Goal: Book appointment/travel/reservation

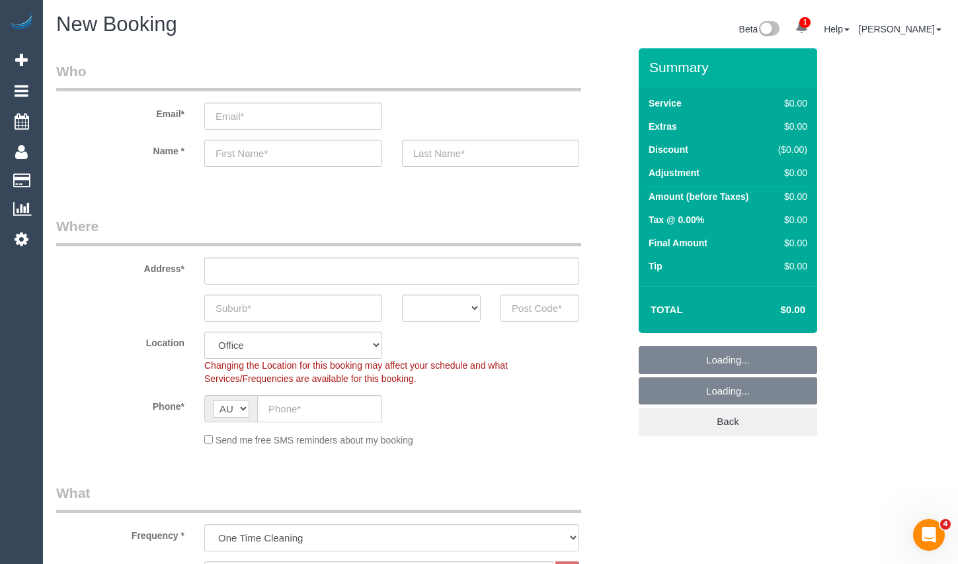
select select "object:2228"
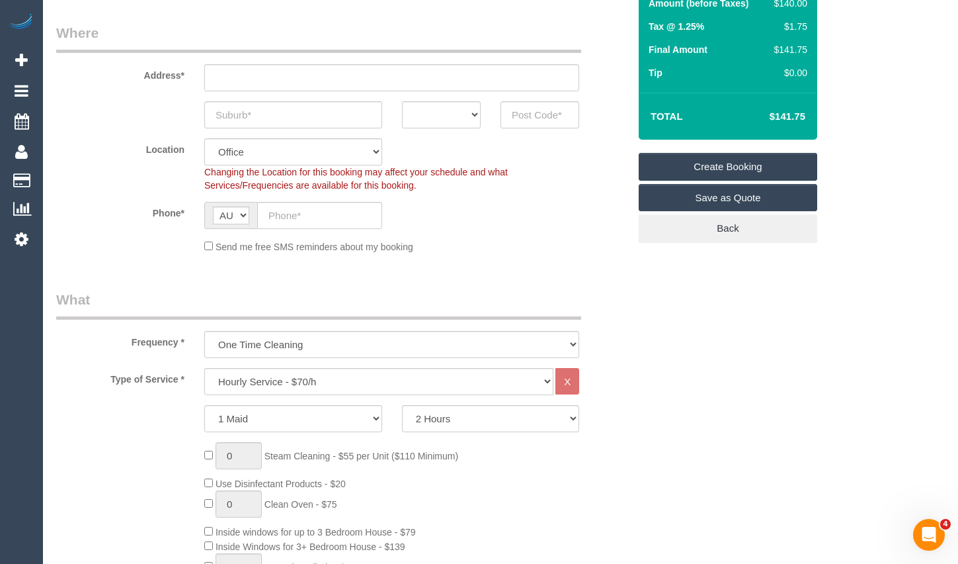
scroll to position [198, 0]
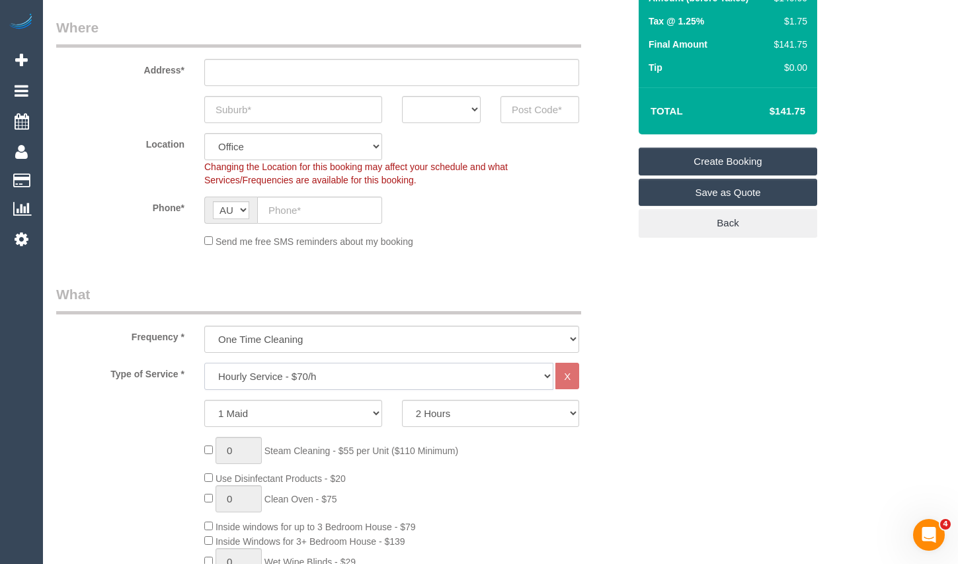
click at [407, 385] on select "Hourly Service - $70/h Hourly Service - $65/h Hourly Service - $60/h Hourly Ser…" at bounding box center [378, 375] width 349 height 27
select select "211"
click at [204, 362] on select "Hourly Service - $70/h Hourly Service - $65/h Hourly Service - $60/h Hourly Ser…" at bounding box center [378, 375] width 349 height 27
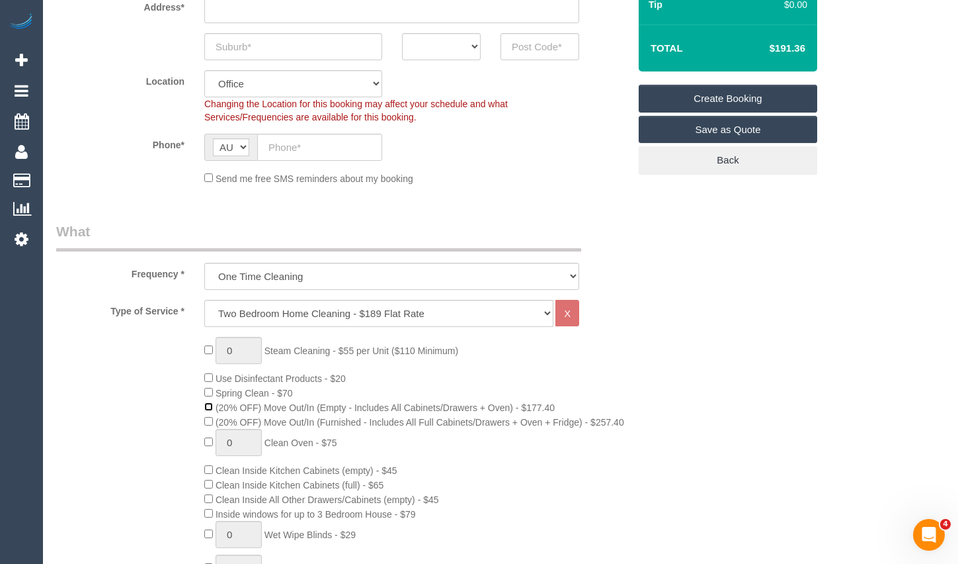
scroll to position [265, 0]
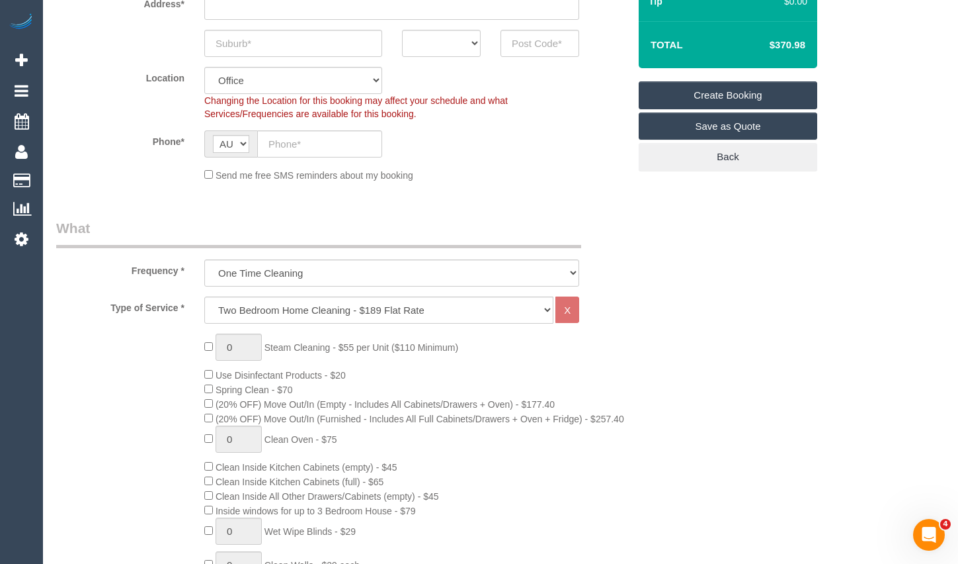
click at [310, 140] on input "text" at bounding box center [319, 143] width 125 height 27
type input "0451 167 054"
click at [301, 44] on input "text" at bounding box center [293, 43] width 178 height 27
type input "[PERSON_NAME]"
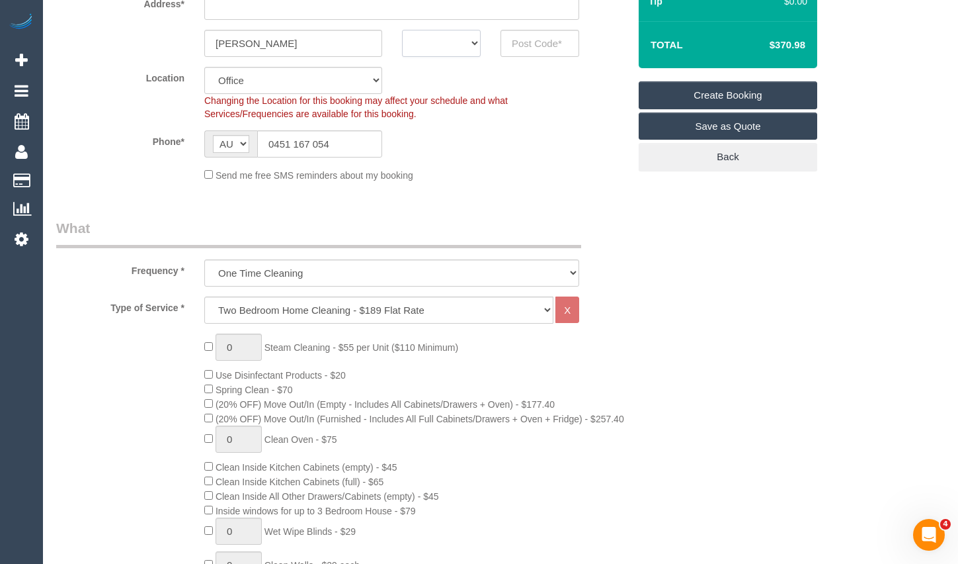
click at [454, 50] on select "ACT [GEOGRAPHIC_DATA] NT [GEOGRAPHIC_DATA] SA TAS [GEOGRAPHIC_DATA] [GEOGRAPHIC…" at bounding box center [441, 43] width 79 height 27
select select "VIC"
click at [402, 30] on select "ACT [GEOGRAPHIC_DATA] NT [GEOGRAPHIC_DATA] SA TAS [GEOGRAPHIC_DATA] [GEOGRAPHIC…" at bounding box center [441, 43] width 79 height 27
click at [513, 44] on input "text" at bounding box center [540, 43] width 79 height 27
drag, startPoint x: 542, startPoint y: 48, endPoint x: 472, endPoint y: 33, distance: 71.0
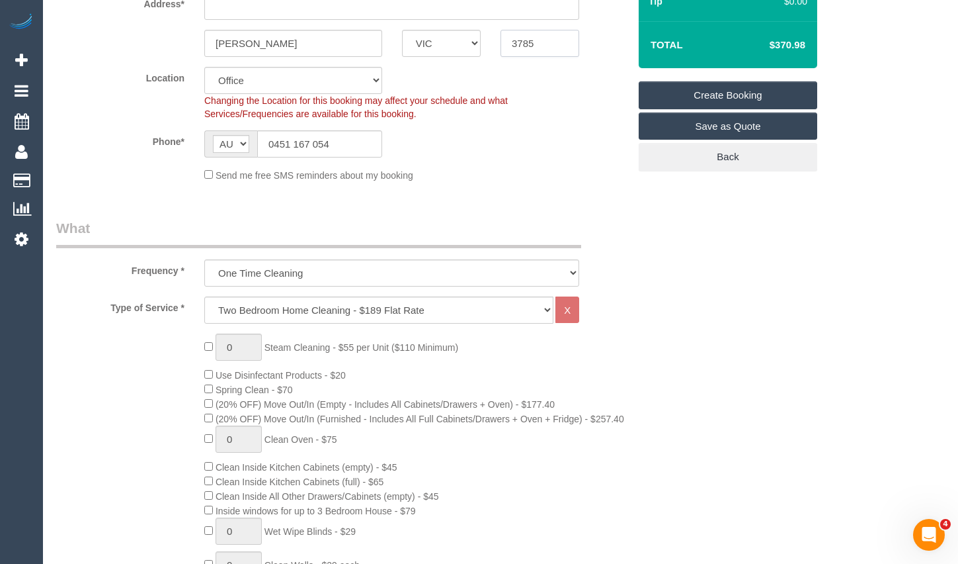
click at [488, 37] on div "[PERSON_NAME] ACT [GEOGRAPHIC_DATA] NT [GEOGRAPHIC_DATA] SA TAS [GEOGRAPHIC_DAT…" at bounding box center [342, 43] width 593 height 27
type input "3085"
click at [380, 16] on input "text" at bounding box center [391, 6] width 375 height 27
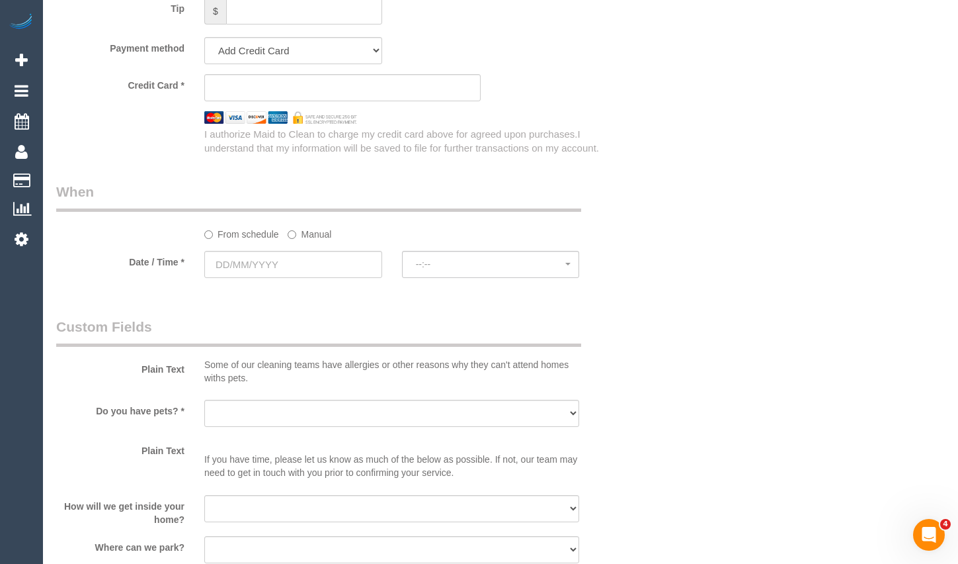
scroll to position [1323, 0]
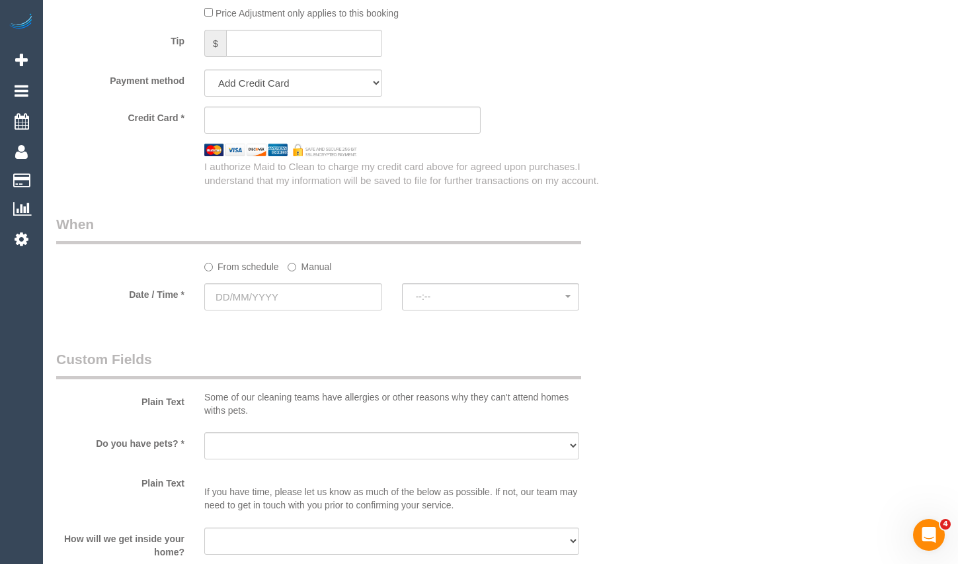
type input "1"
drag, startPoint x: 278, startPoint y: 306, endPoint x: 298, endPoint y: 292, distance: 24.8
click at [278, 306] on input "text" at bounding box center [293, 296] width 178 height 27
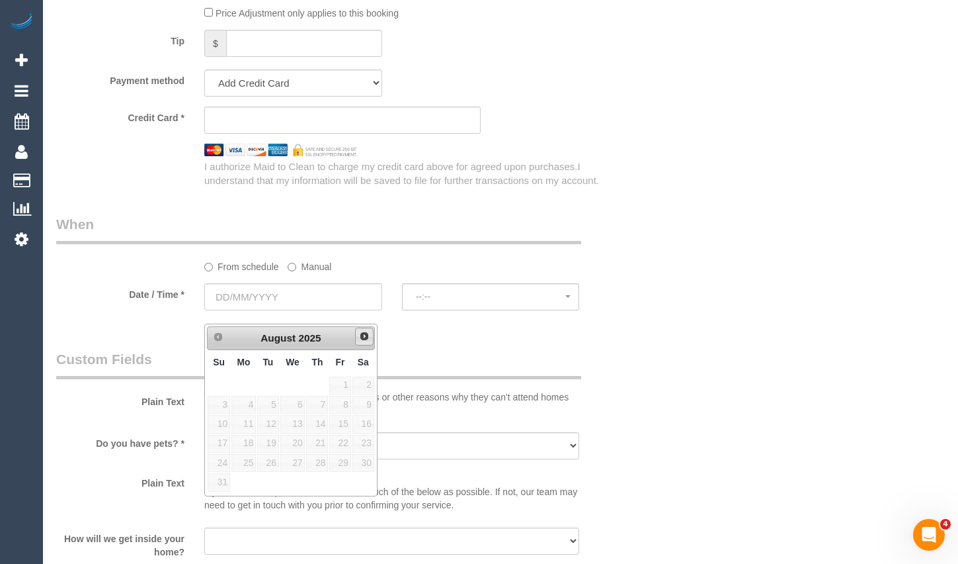
click at [359, 342] on link "Next" at bounding box center [364, 336] width 19 height 19
select select "60"
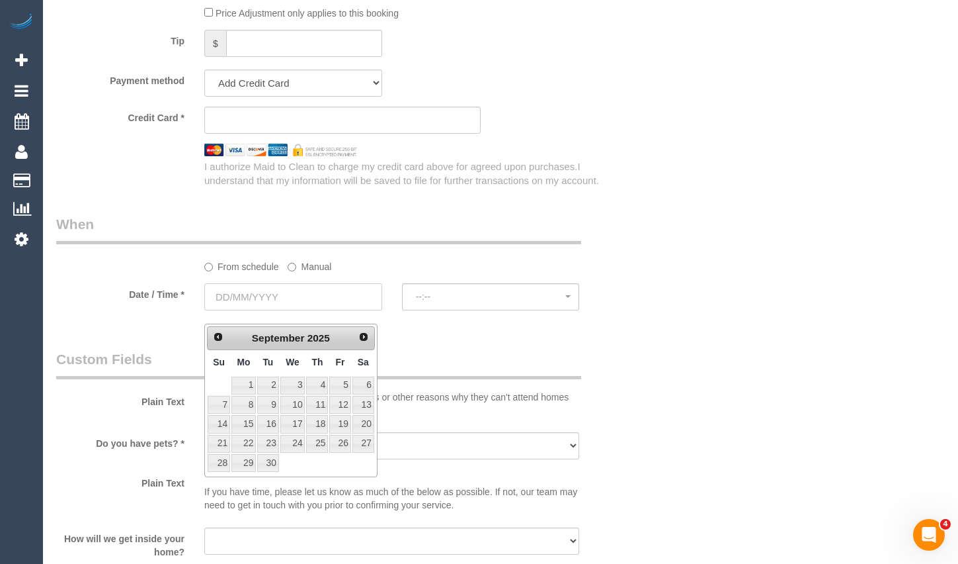
select select "object:2314"
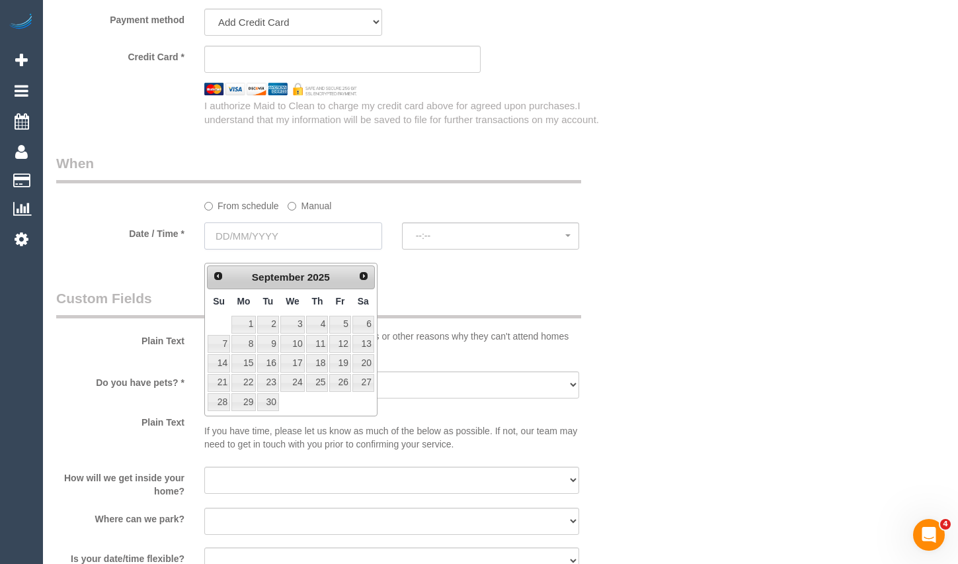
scroll to position [1389, 0]
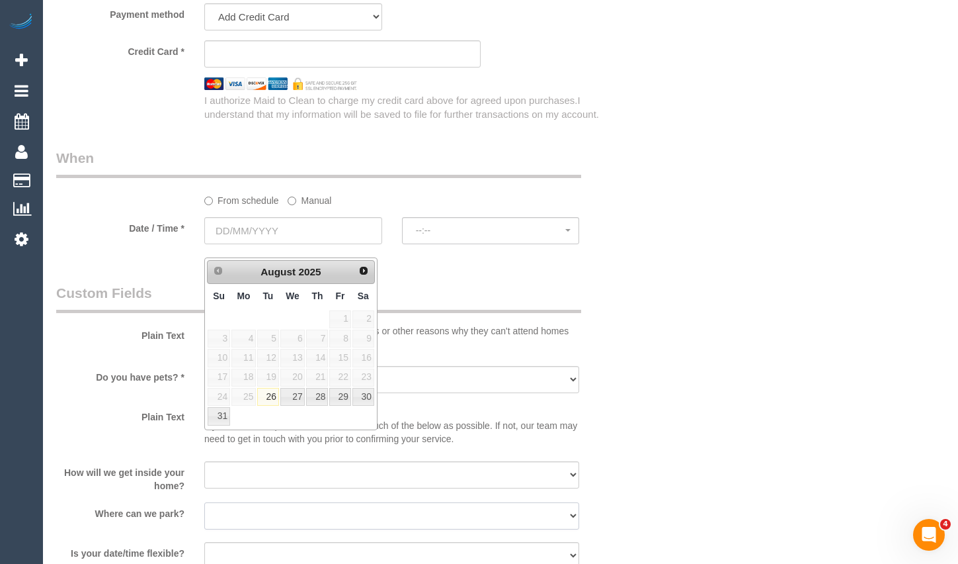
drag, startPoint x: 462, startPoint y: 534, endPoint x: 460, endPoint y: 544, distance: 10.0
click at [462, 529] on select "I will provide parking on-site Free street parking Paid street parking (cost wi…" at bounding box center [391, 515] width 375 height 27
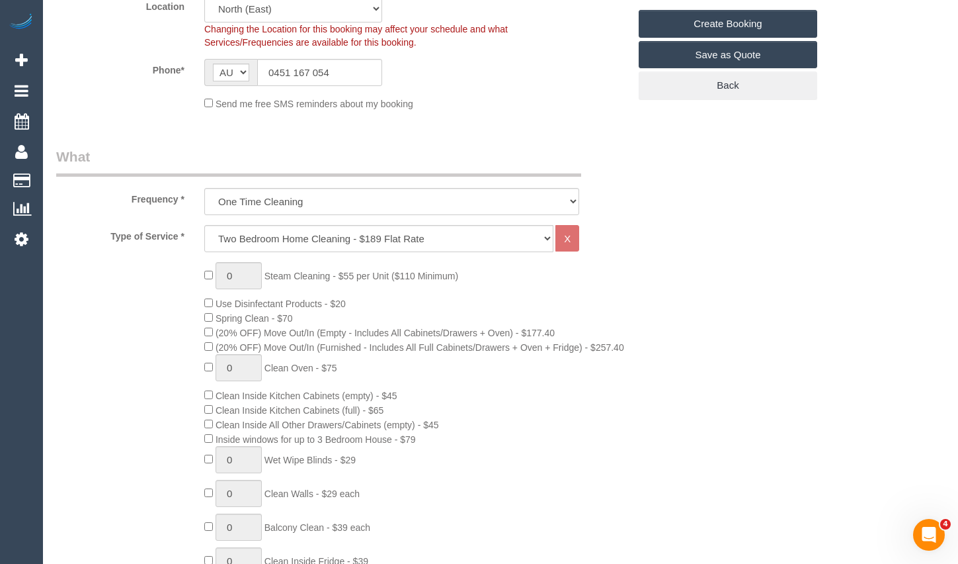
scroll to position [331, 0]
